Goal: Ask a question

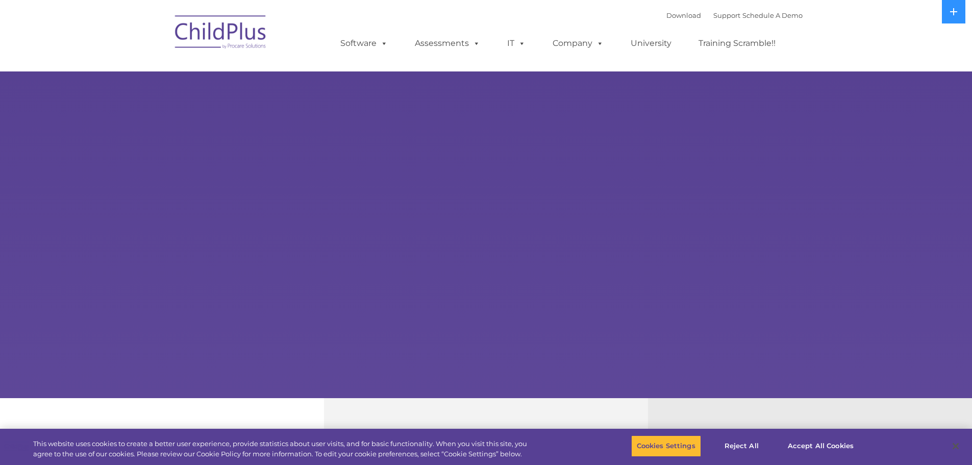
select select "MEDIUM"
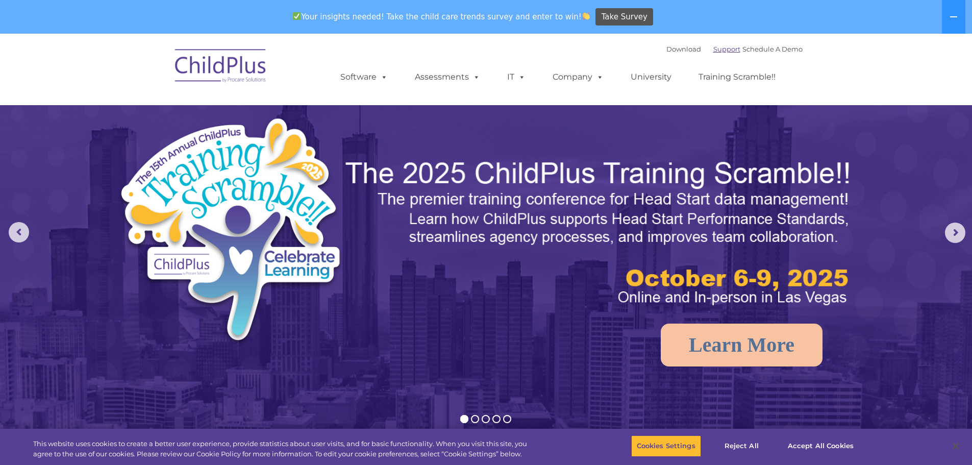
click at [713, 51] on link "Support" at bounding box center [726, 49] width 27 height 8
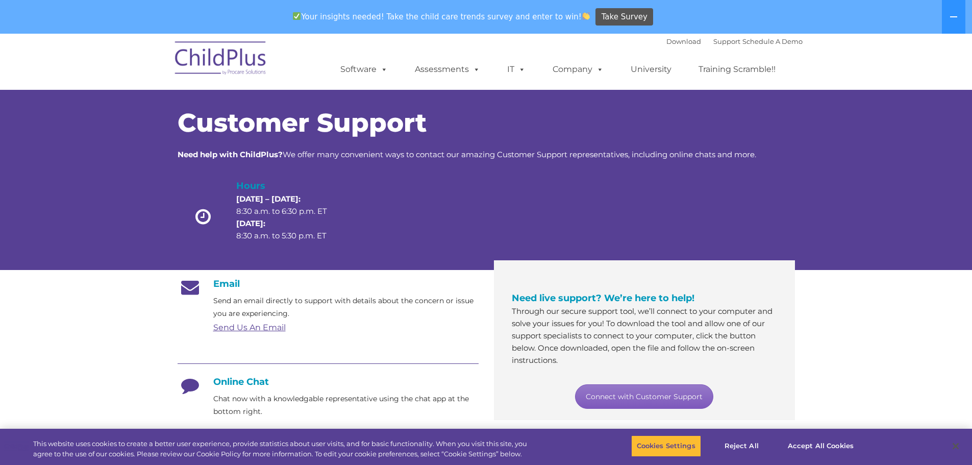
click at [667, 400] on link "Connect with Customer Support" at bounding box center [644, 396] width 138 height 24
